Goal: Book appointment/travel/reservation

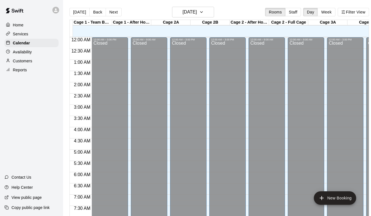
scroll to position [279, 0]
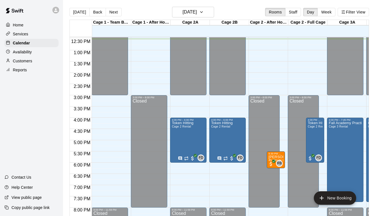
click at [273, 75] on div "12:00 AM – 9:00 AM Closed 3:00 PM – 8:00 PM Closed 10:00 PM – 11:59 PM Closed 5…" at bounding box center [267, 27] width 36 height 539
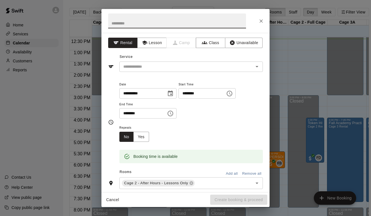
click at [259, 21] on icon "Close" at bounding box center [262, 21] width 6 height 6
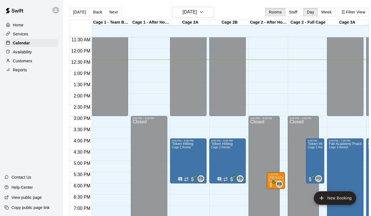
scroll to position [258, 0]
click at [279, 87] on div "12:00 AM – 9:00 AM Closed 3:00 PM – 8:00 PM Closed 10:00 PM – 11:59 PM Closed 5…" at bounding box center [267, 48] width 36 height 539
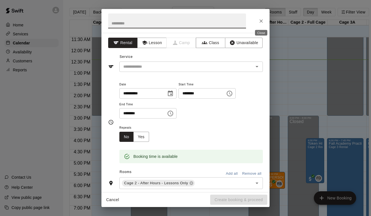
click at [262, 19] on icon "Close" at bounding box center [262, 21] width 6 height 6
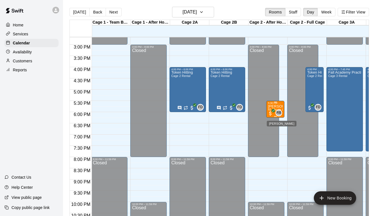
scroll to position [329, 1]
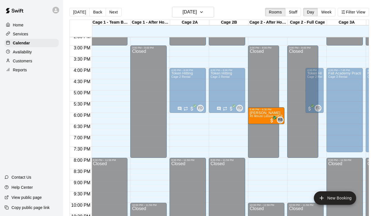
drag, startPoint x: 275, startPoint y: 105, endPoint x: 275, endPoint y: 112, distance: 6.7
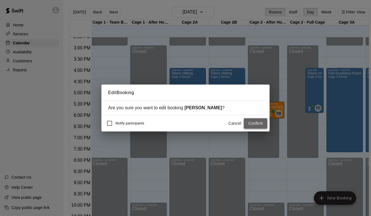
click at [249, 122] on button "Confirm" at bounding box center [256, 123] width 24 height 10
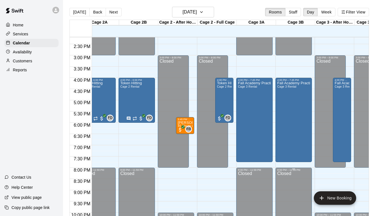
scroll to position [317, 91]
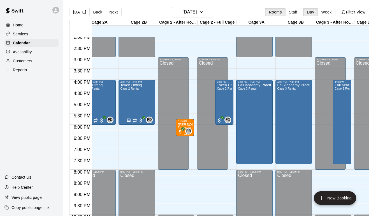
click at [188, 123] on div "5:45 PM – 6:30 PM" at bounding box center [185, 121] width 15 height 3
click at [184, 122] on icon "edit" at bounding box center [183, 125] width 7 height 7
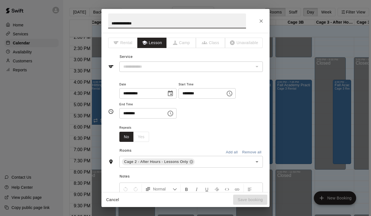
type input "**********"
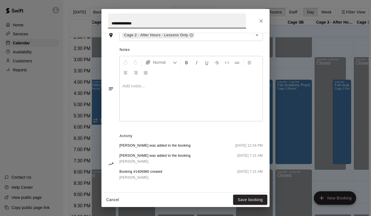
scroll to position [147, 0]
click at [259, 22] on icon "Close" at bounding box center [262, 21] width 6 height 6
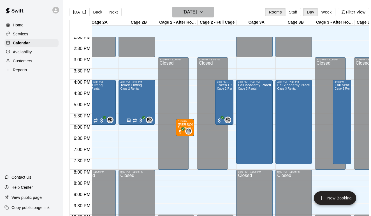
click at [204, 11] on icon "button" at bounding box center [201, 12] width 4 height 7
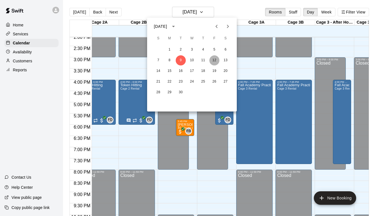
click at [218, 61] on button "12" at bounding box center [215, 60] width 10 height 10
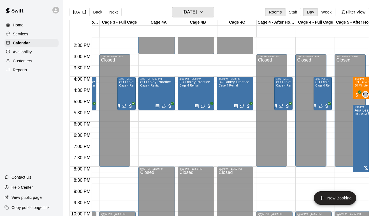
scroll to position [0, 240]
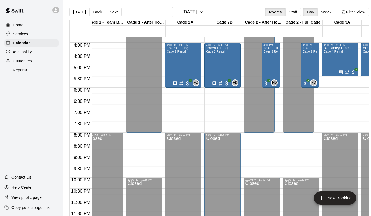
click at [110, 17] on div "Today Back Next Friday Sep 12 Rooms Staff Day Week Filter View" at bounding box center [220, 13] width 300 height 13
click at [111, 13] on button "Next" at bounding box center [114, 12] width 16 height 8
